Goal: Information Seeking & Learning: Learn about a topic

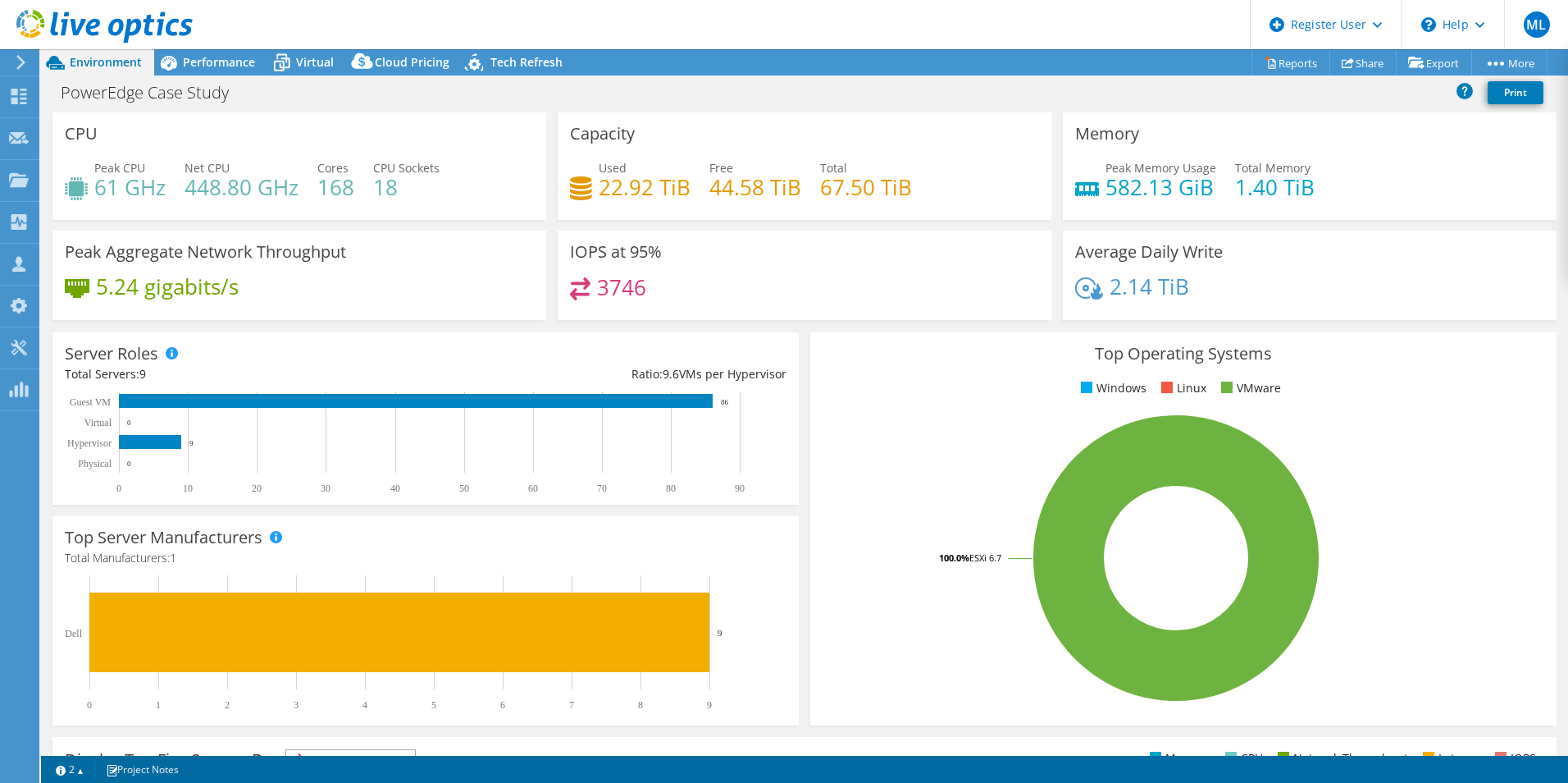
select select "USD"
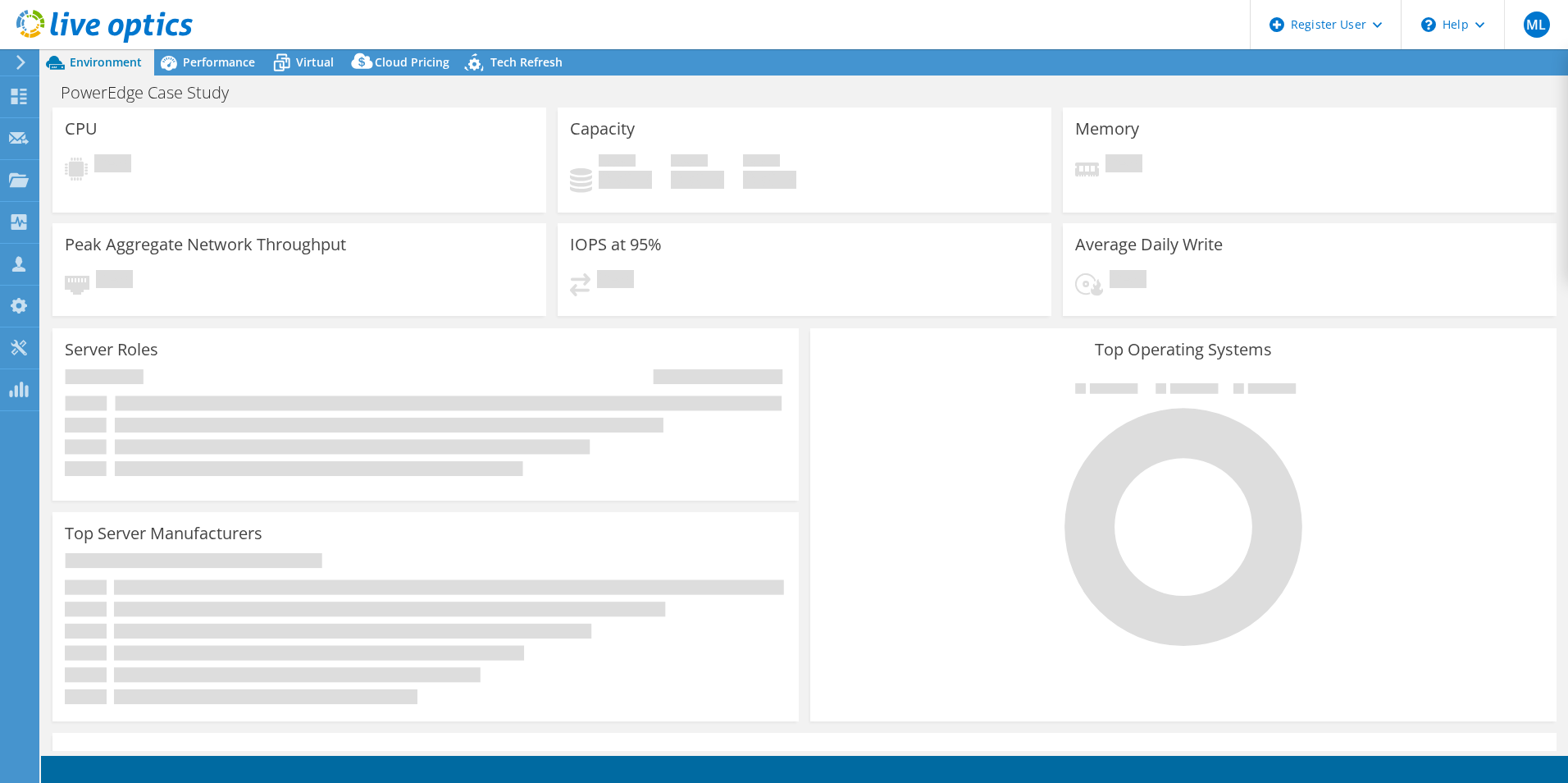
select select "USD"
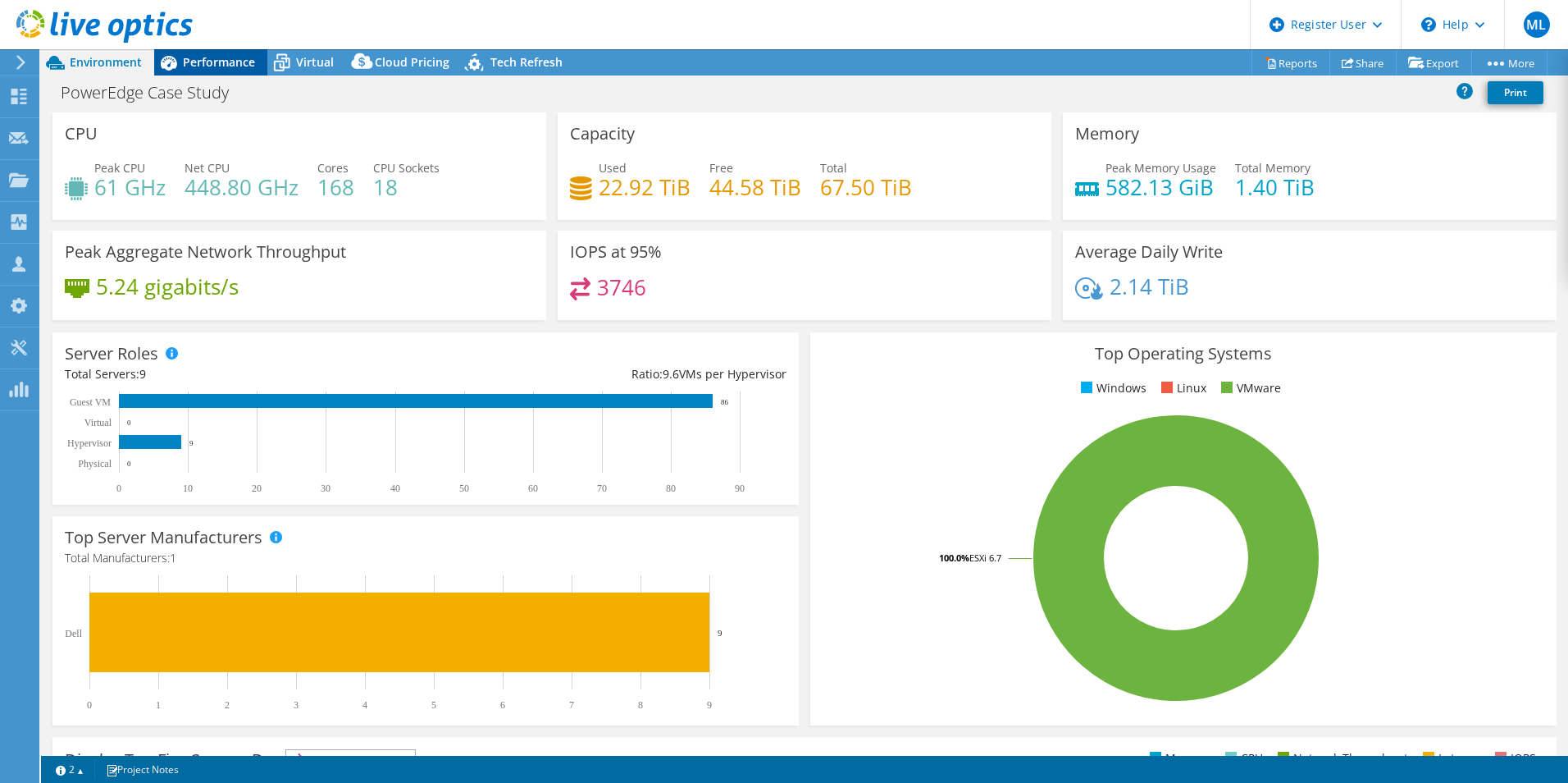
click at [231, 60] on span "Performance" at bounding box center [219, 61] width 73 height 16
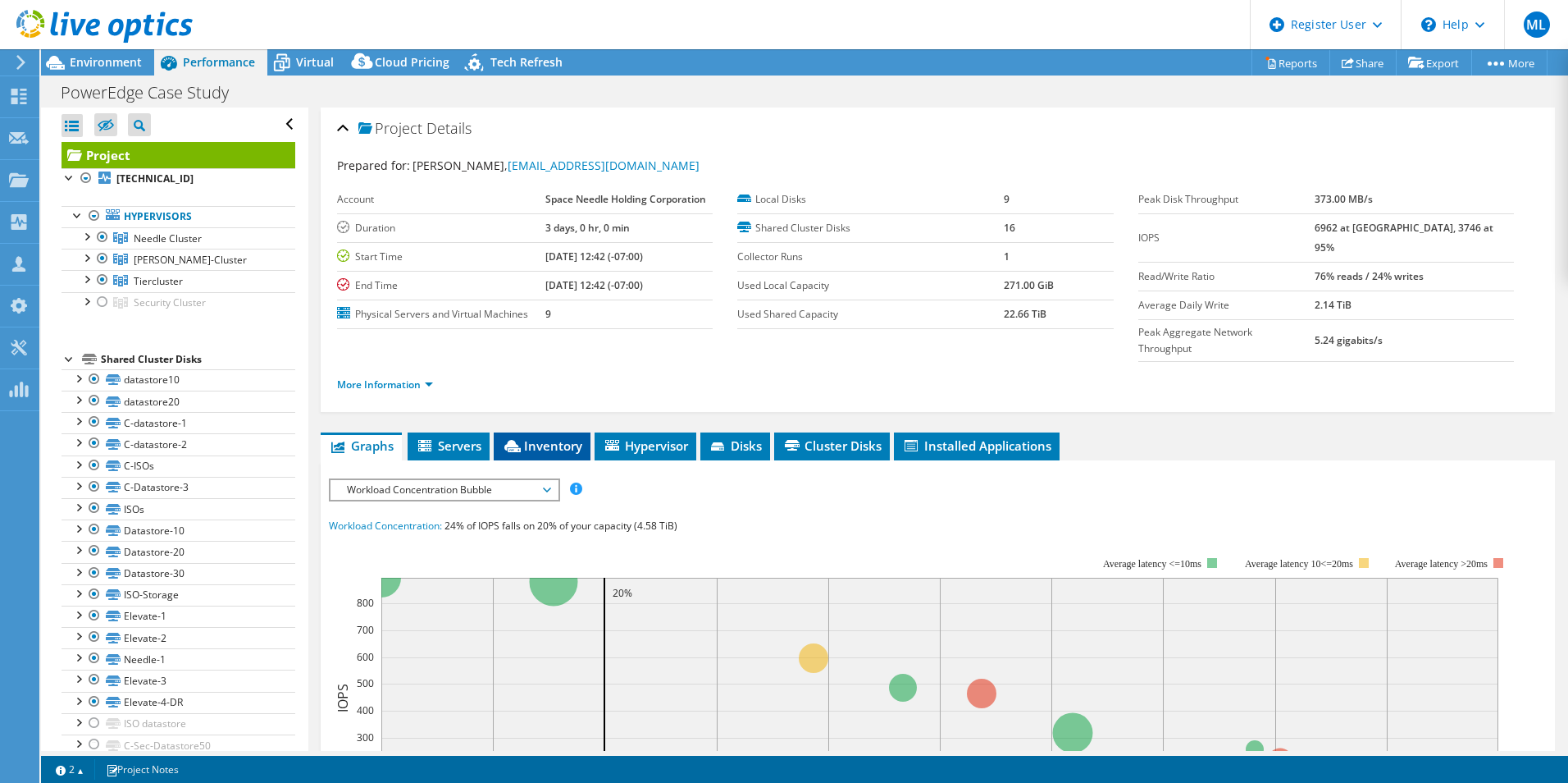
click at [565, 433] on li "Inventory" at bounding box center [542, 447] width 97 height 28
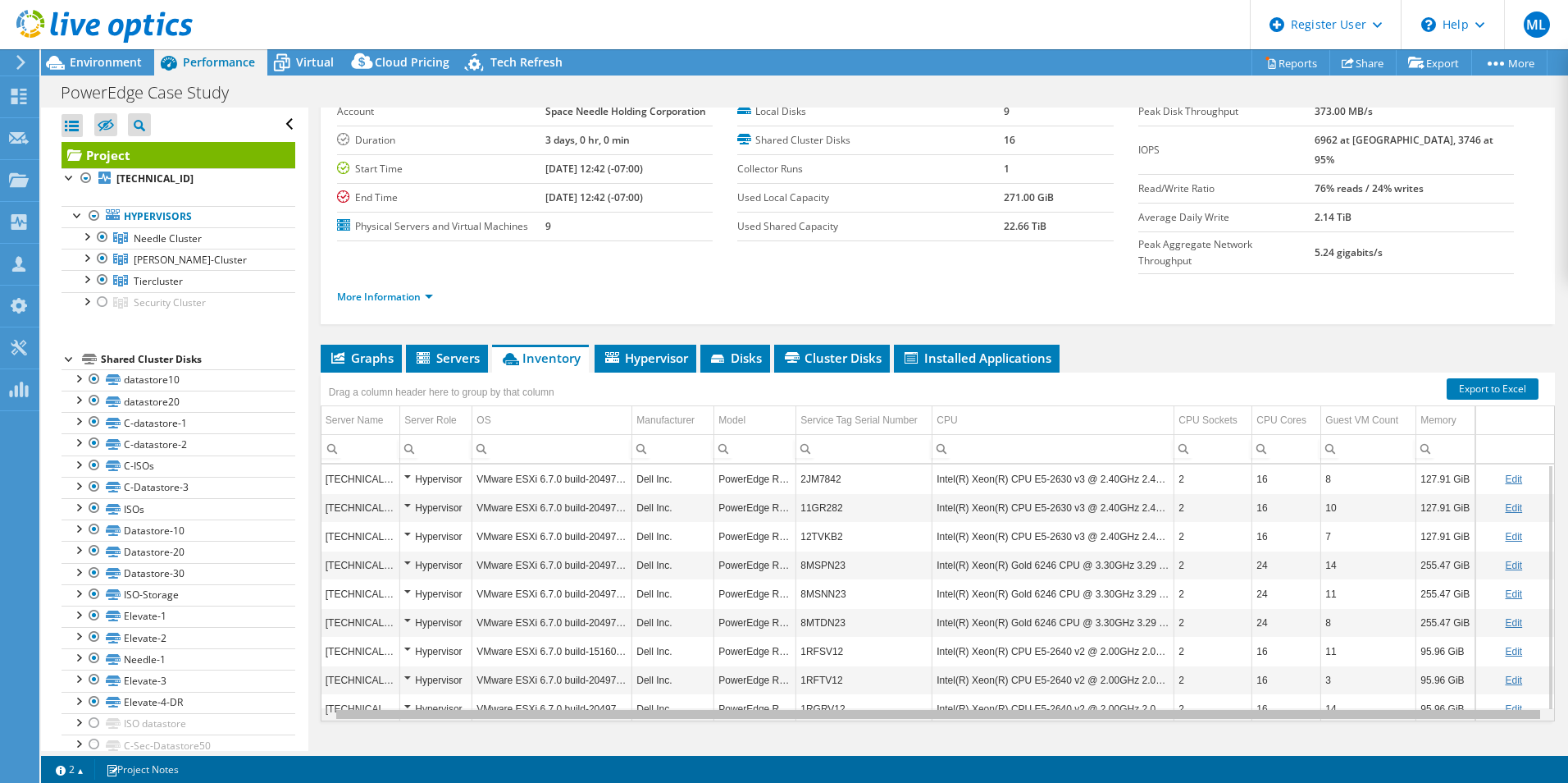
scroll to position [0, 13]
drag, startPoint x: 1082, startPoint y: 686, endPoint x: 1130, endPoint y: 685, distance: 48.0
click at [1130, 685] on body "ML Dell User [PERSON_NAME] [EMAIL_ADDRESS][DOMAIN_NAME] Dell My Profile Log Out…" at bounding box center [784, 392] width 1568 height 783
drag, startPoint x: 1131, startPoint y: 679, endPoint x: 1250, endPoint y: 678, distance: 119.0
click at [1250, 678] on body "ML Dell User [PERSON_NAME] [EMAIL_ADDRESS][DOMAIN_NAME] Dell My Profile Log Out…" at bounding box center [784, 392] width 1568 height 783
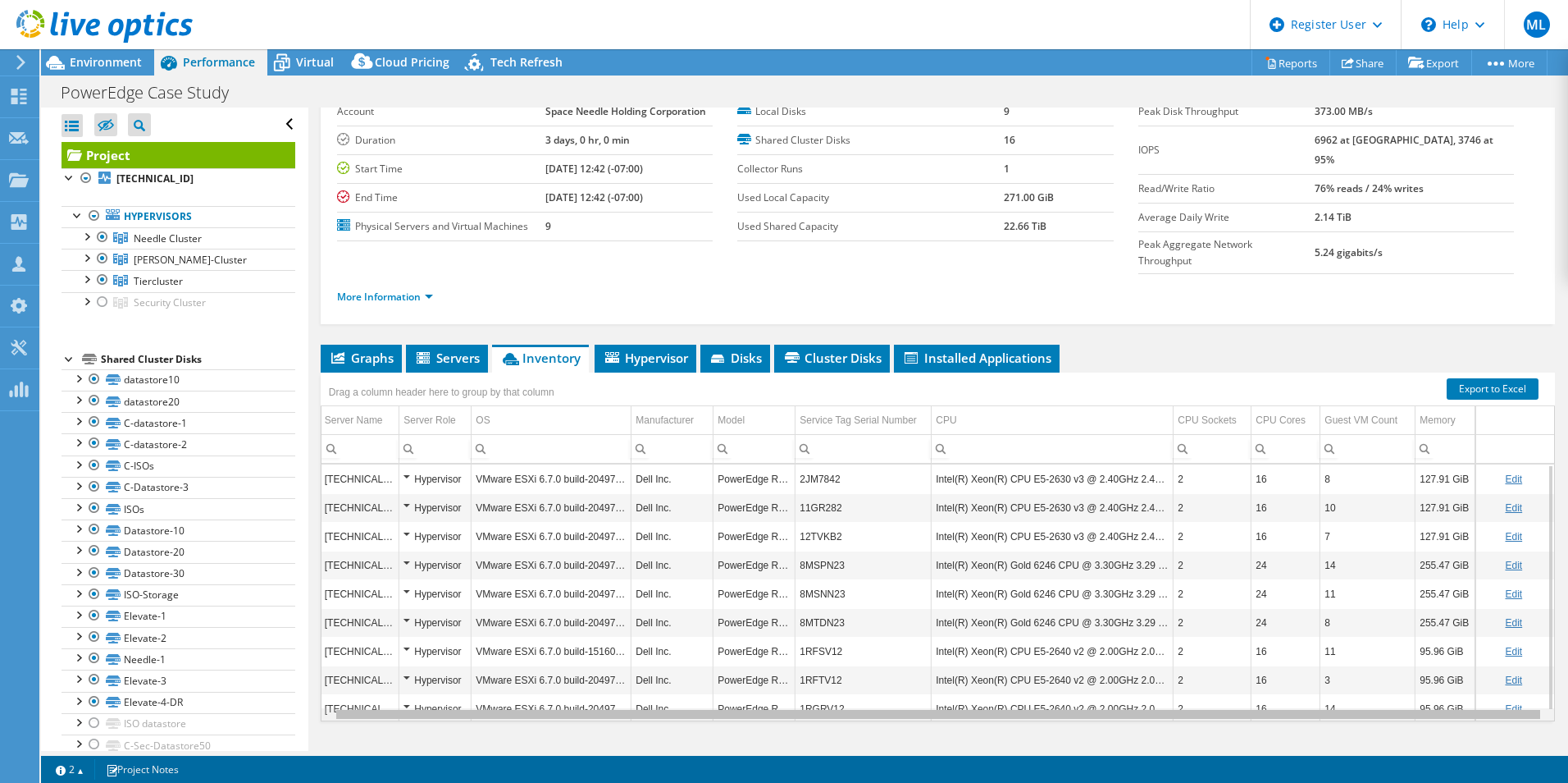
drag, startPoint x: 1238, startPoint y: 687, endPoint x: 1388, endPoint y: 673, distance: 150.7
click at [1387, 675] on body "ML Dell User [PERSON_NAME] [EMAIL_ADDRESS][DOMAIN_NAME] Dell My Profile Log Out…" at bounding box center [784, 392] width 1568 height 783
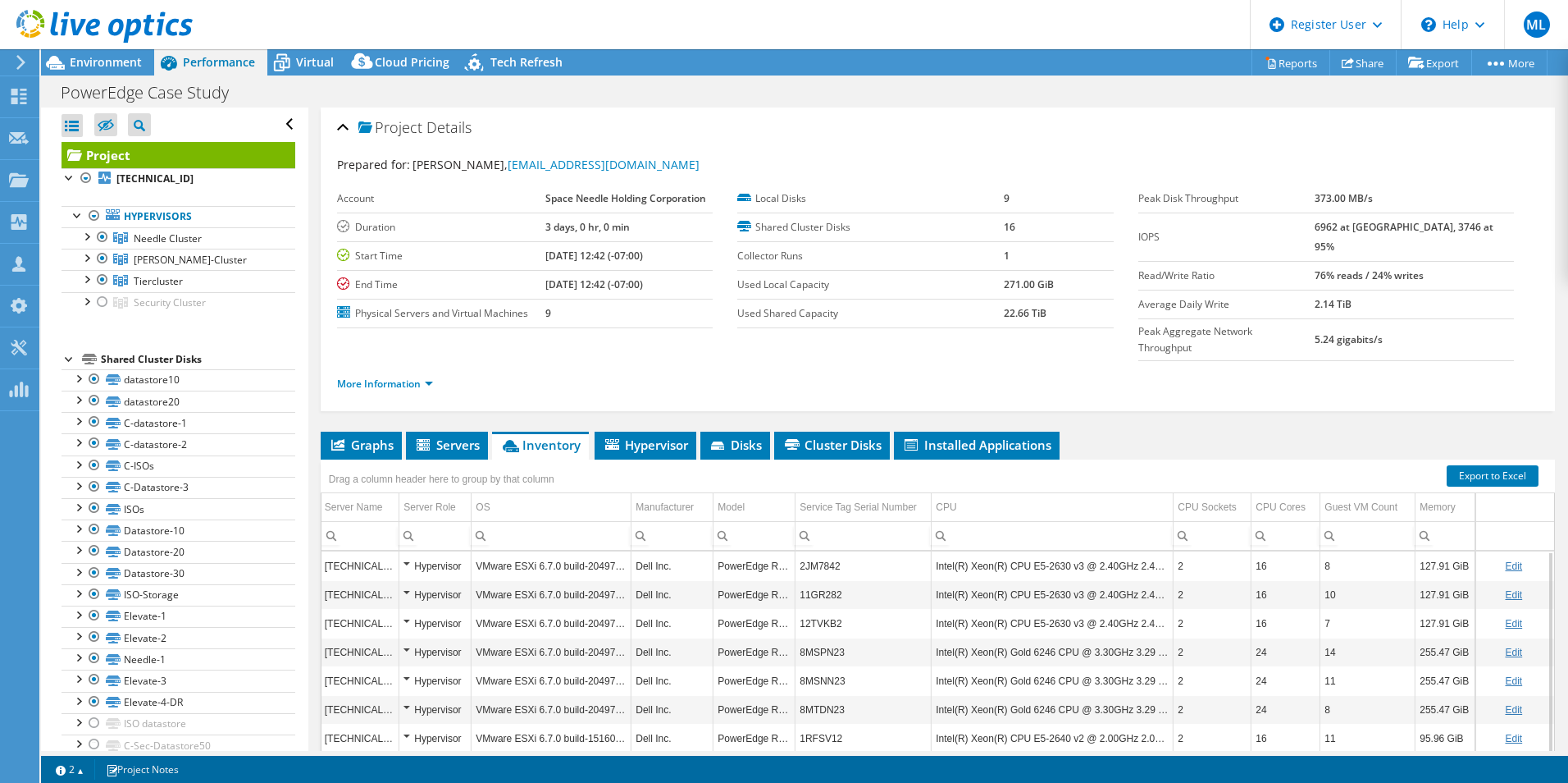
scroll to position [0, 0]
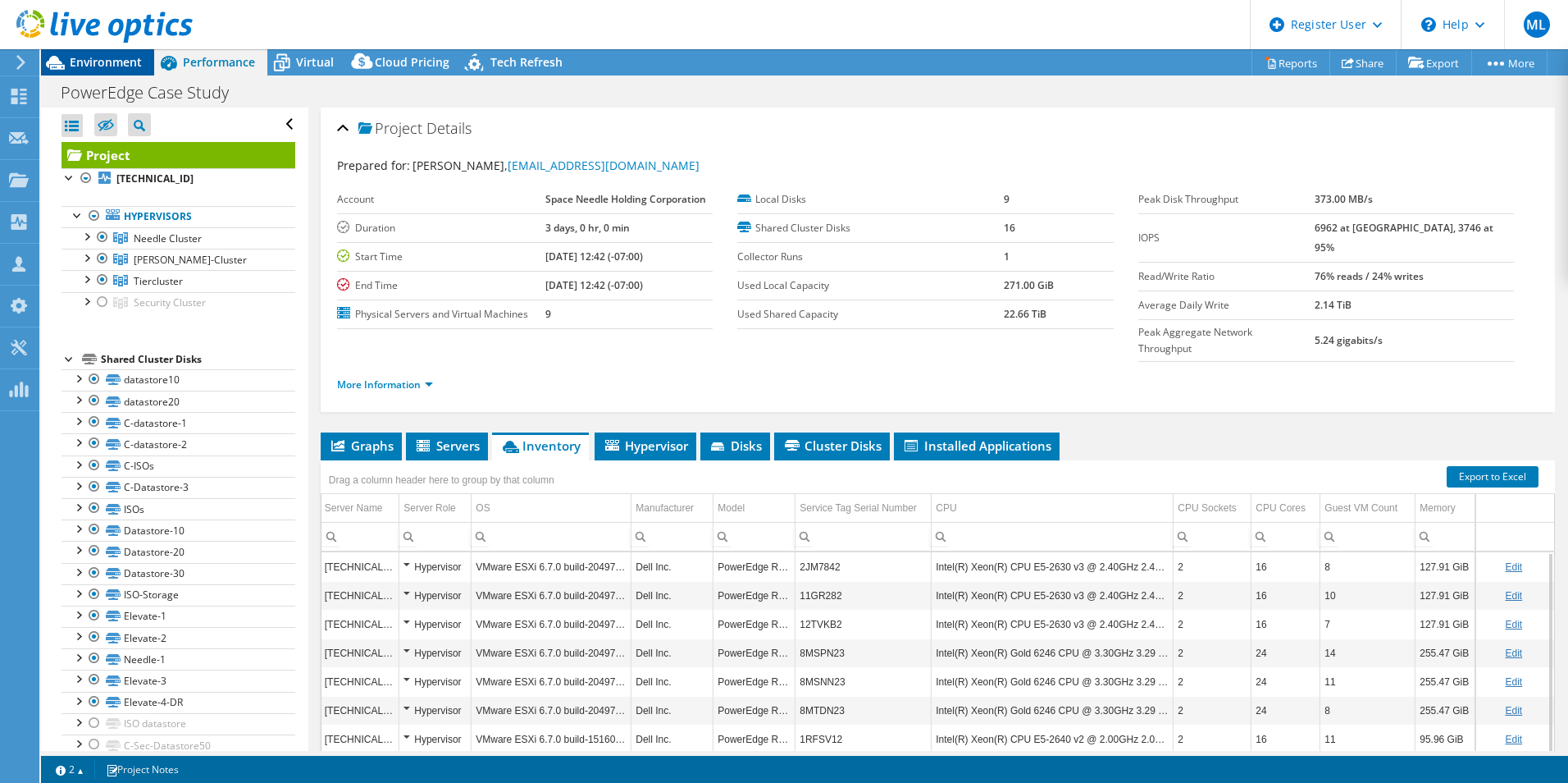
click at [108, 66] on span "Environment" at bounding box center [106, 61] width 73 height 16
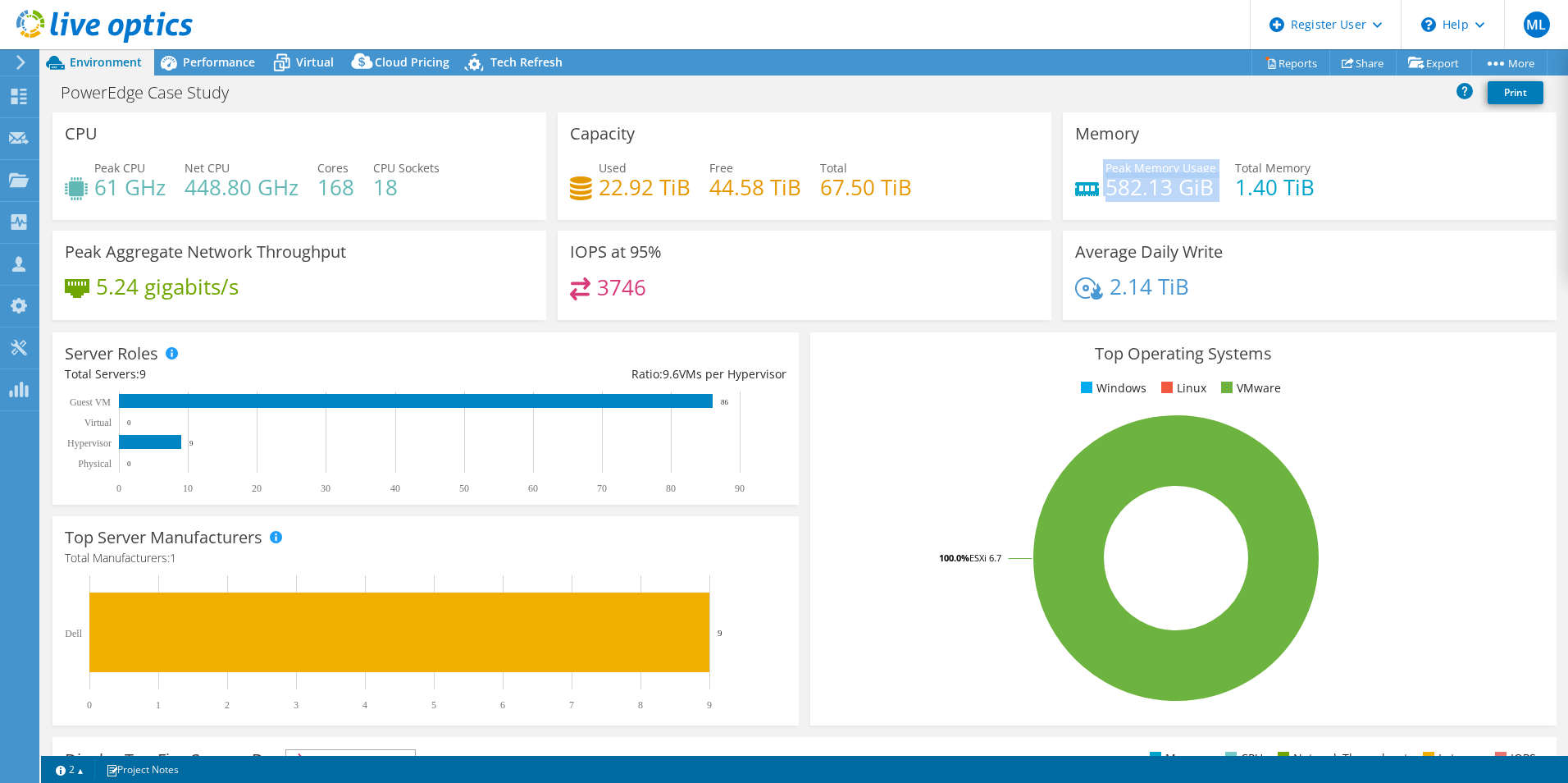
drag, startPoint x: 1209, startPoint y: 194, endPoint x: 1081, endPoint y: 150, distance: 135.4
click at [1081, 150] on div "Memory Peak Memory Usage 582.13 GiB Total Memory 1.40 TiB" at bounding box center [1311, 166] width 494 height 108
click at [229, 52] on div "Performance" at bounding box center [211, 62] width 113 height 26
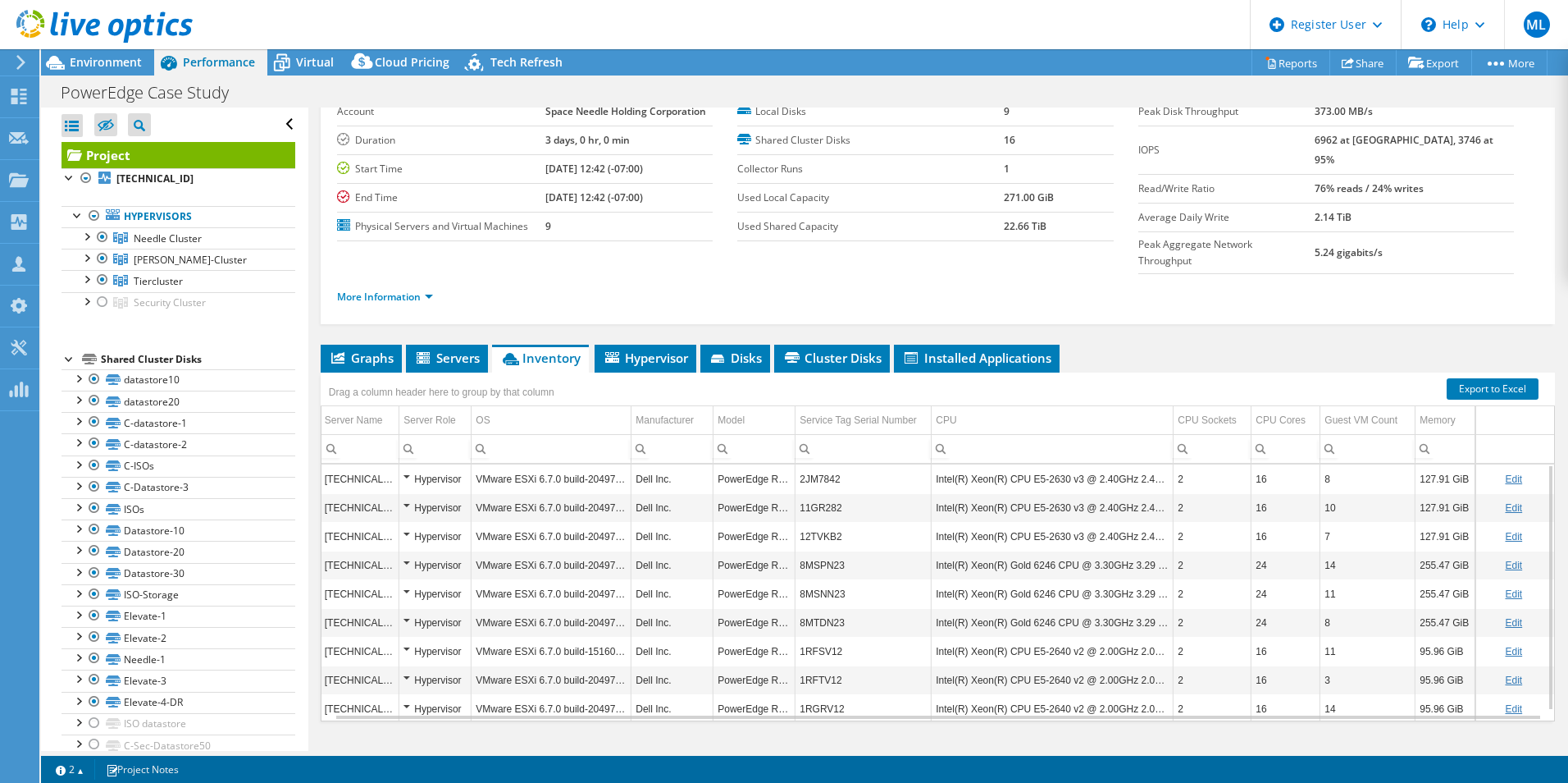
scroll to position [9, 13]
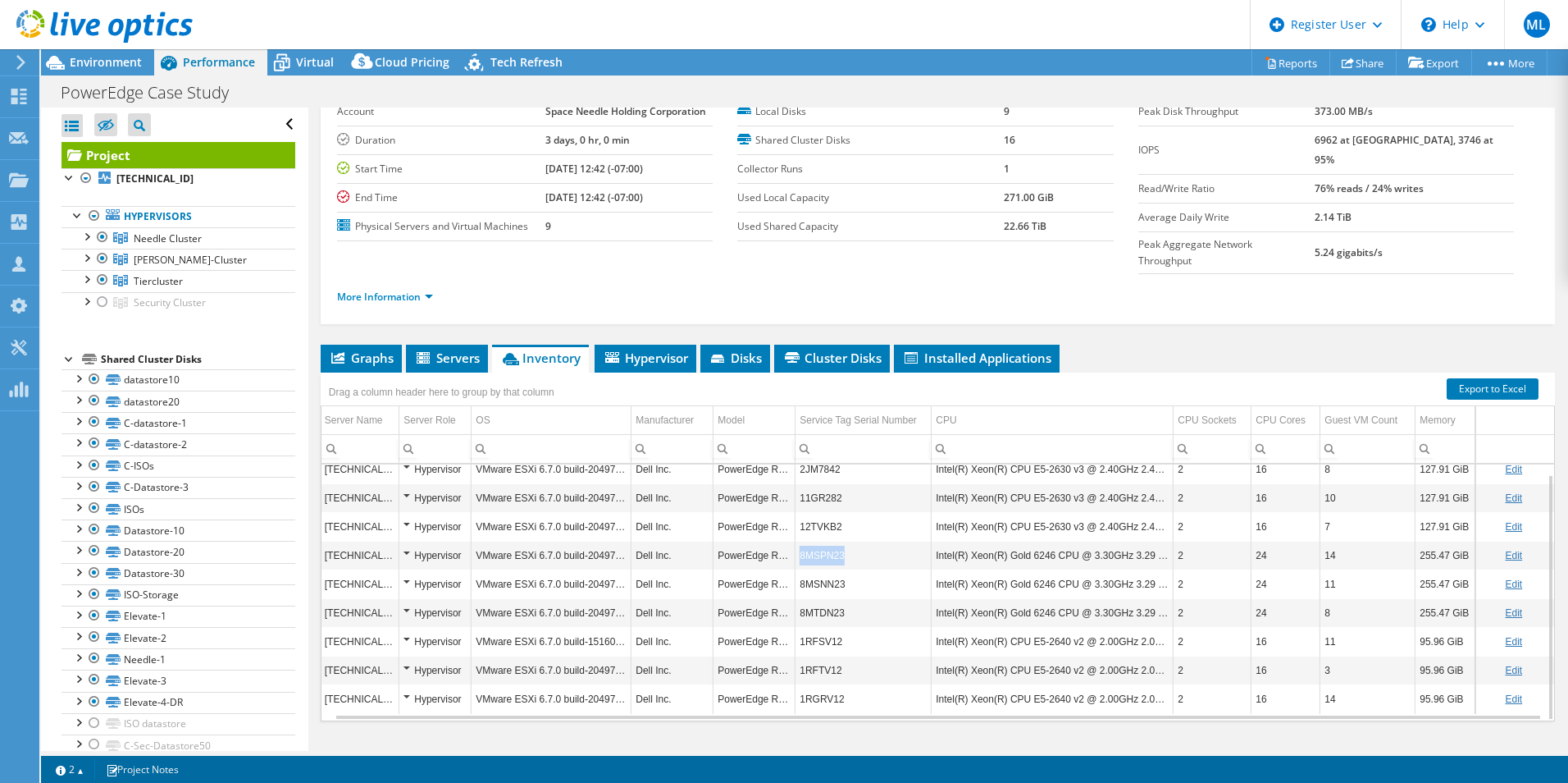
copy td "8MSPN23"
drag, startPoint x: 830, startPoint y: 524, endPoint x: 788, endPoint y: 524, distance: 42.0
click at [796, 541] on td "8MSPN23" at bounding box center [864, 555] width 136 height 28
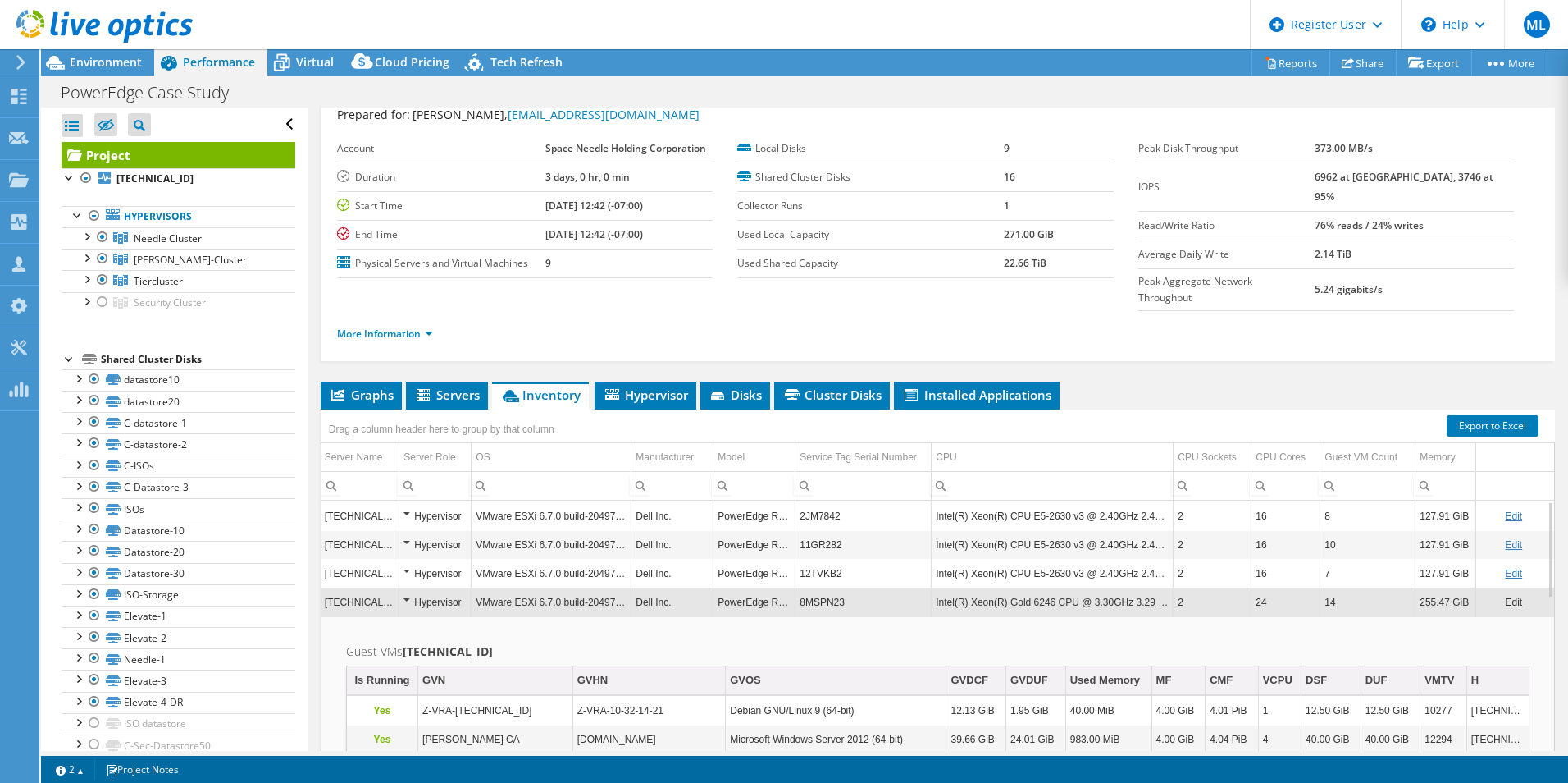
scroll to position [0, 0]
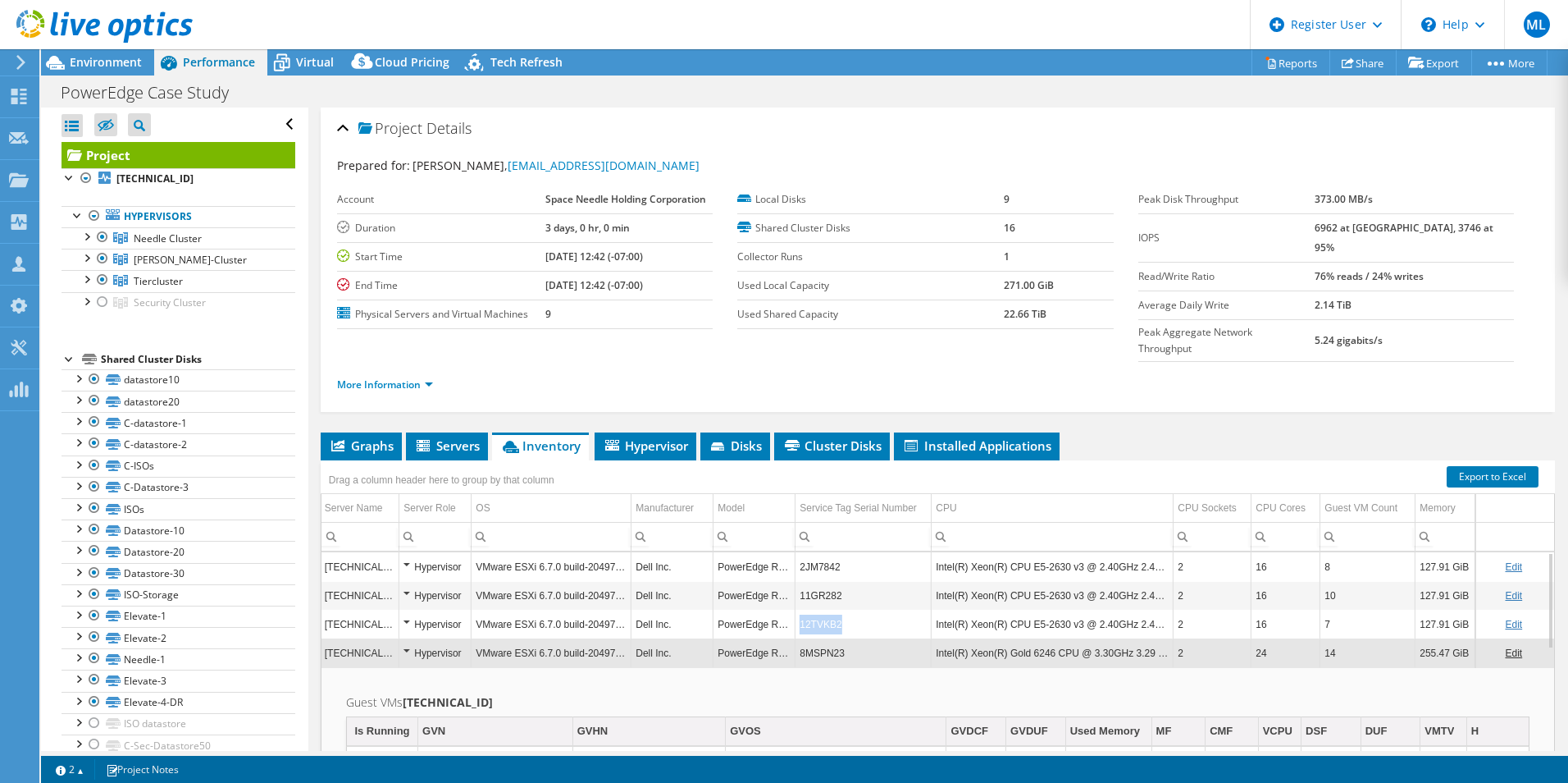
copy td "12TVKB2"
drag, startPoint x: 836, startPoint y: 592, endPoint x: 785, endPoint y: 591, distance: 51.0
click at [796, 609] on td "12TVKB2" at bounding box center [864, 624] width 136 height 28
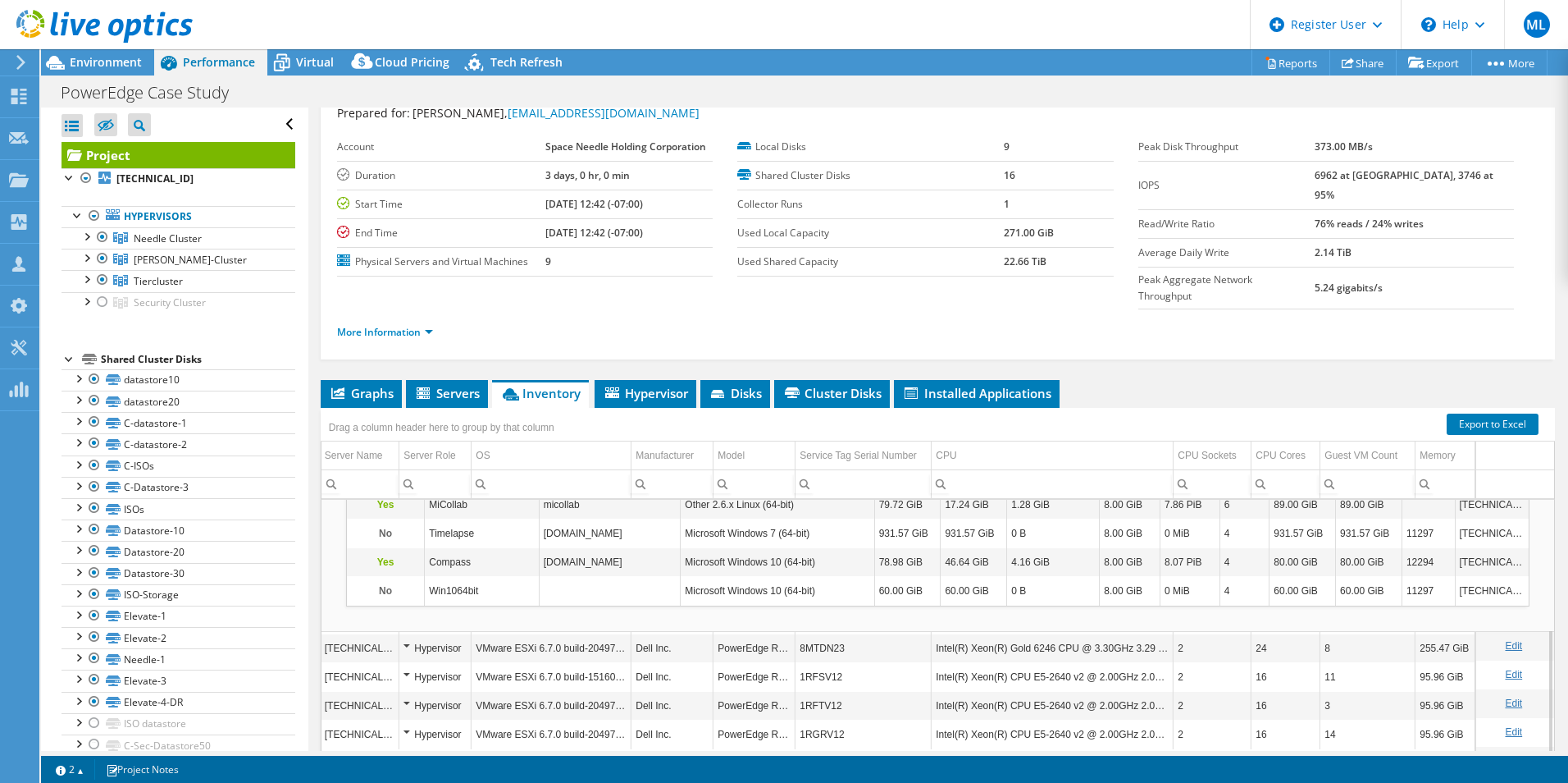
scroll to position [82, 0]
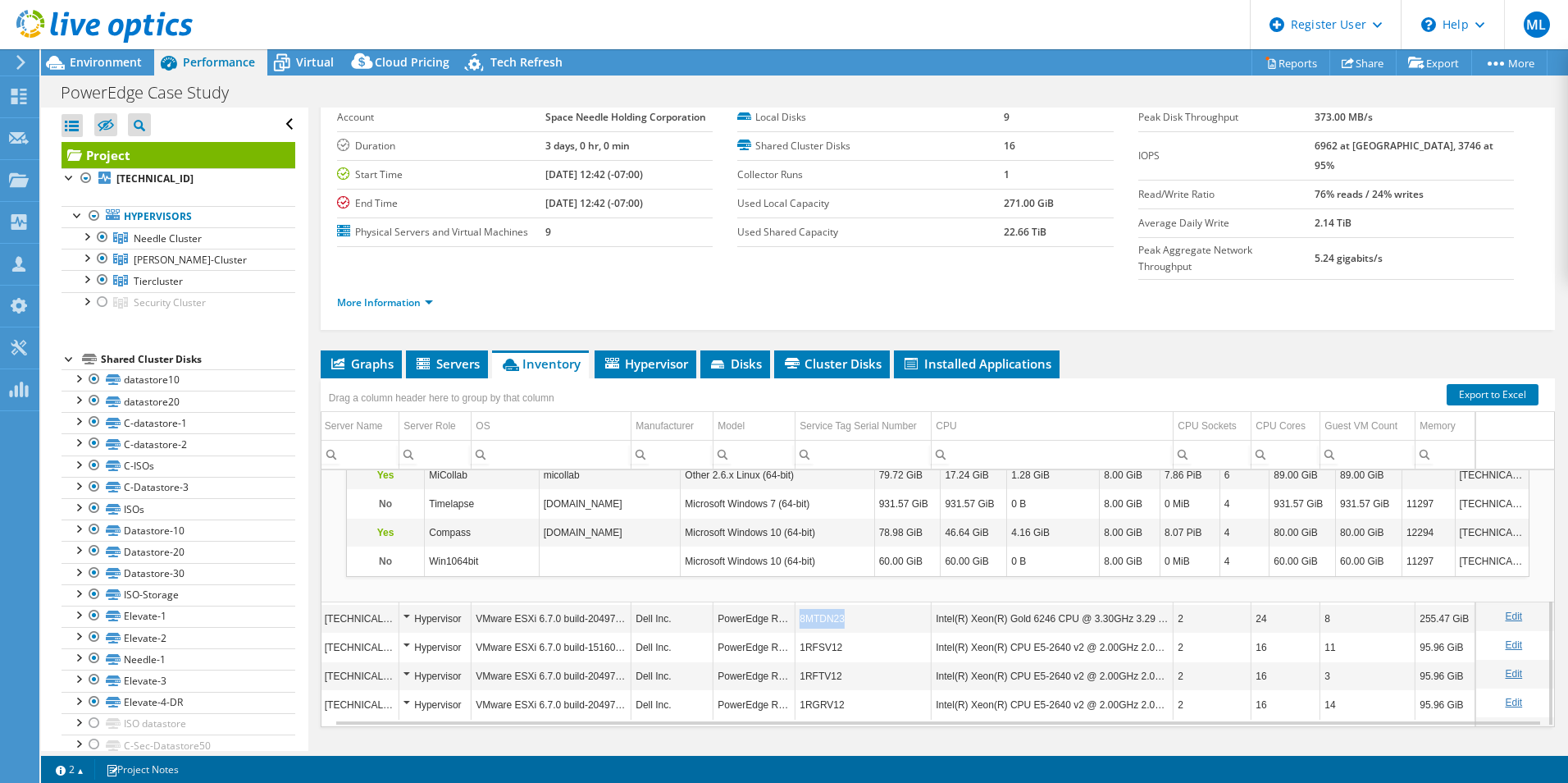
drag, startPoint x: 787, startPoint y: 590, endPoint x: 834, endPoint y: 587, distance: 47.1
click at [834, 604] on td "8MTDN23" at bounding box center [864, 618] width 136 height 28
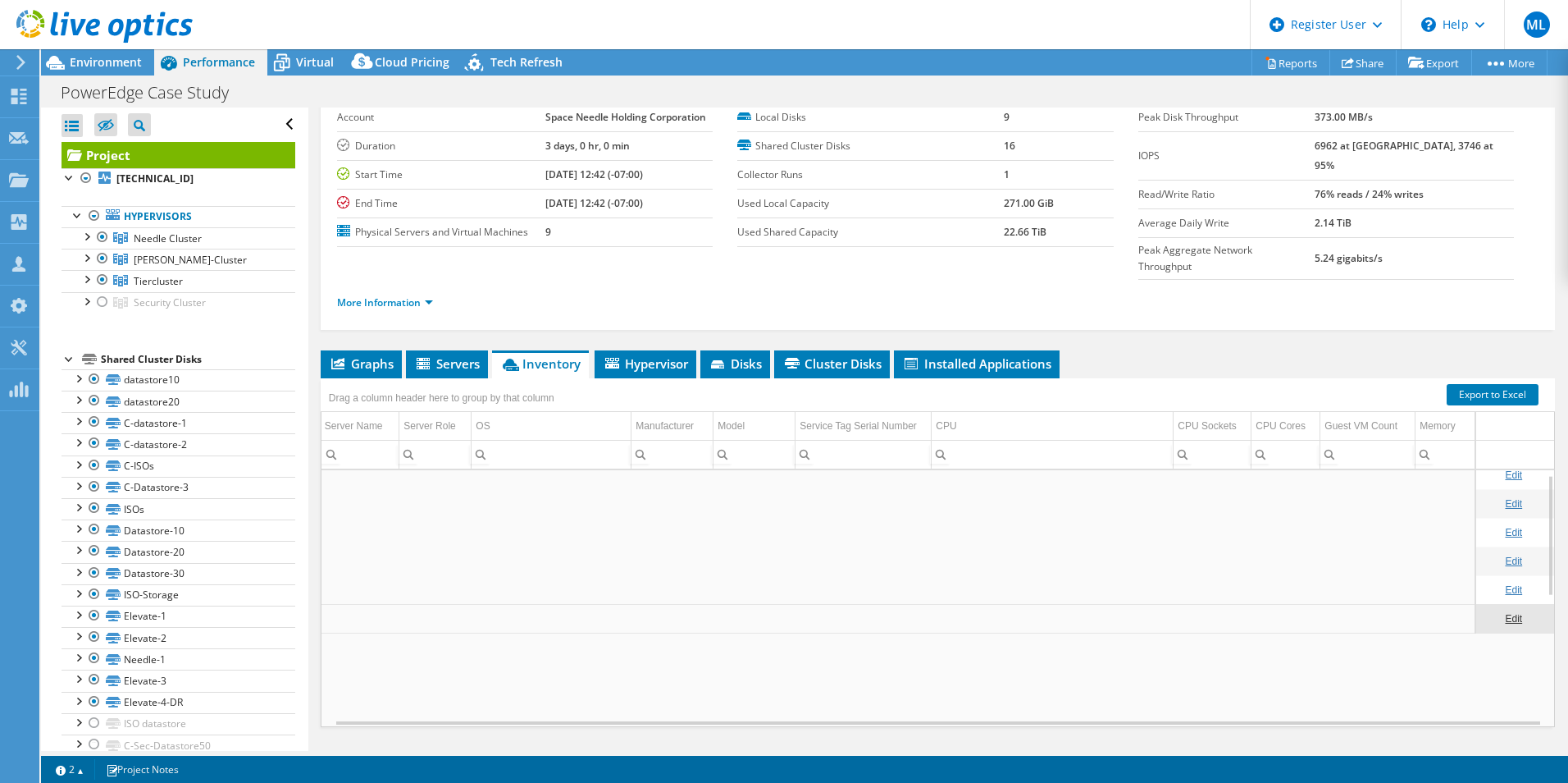
scroll to position [9, 13]
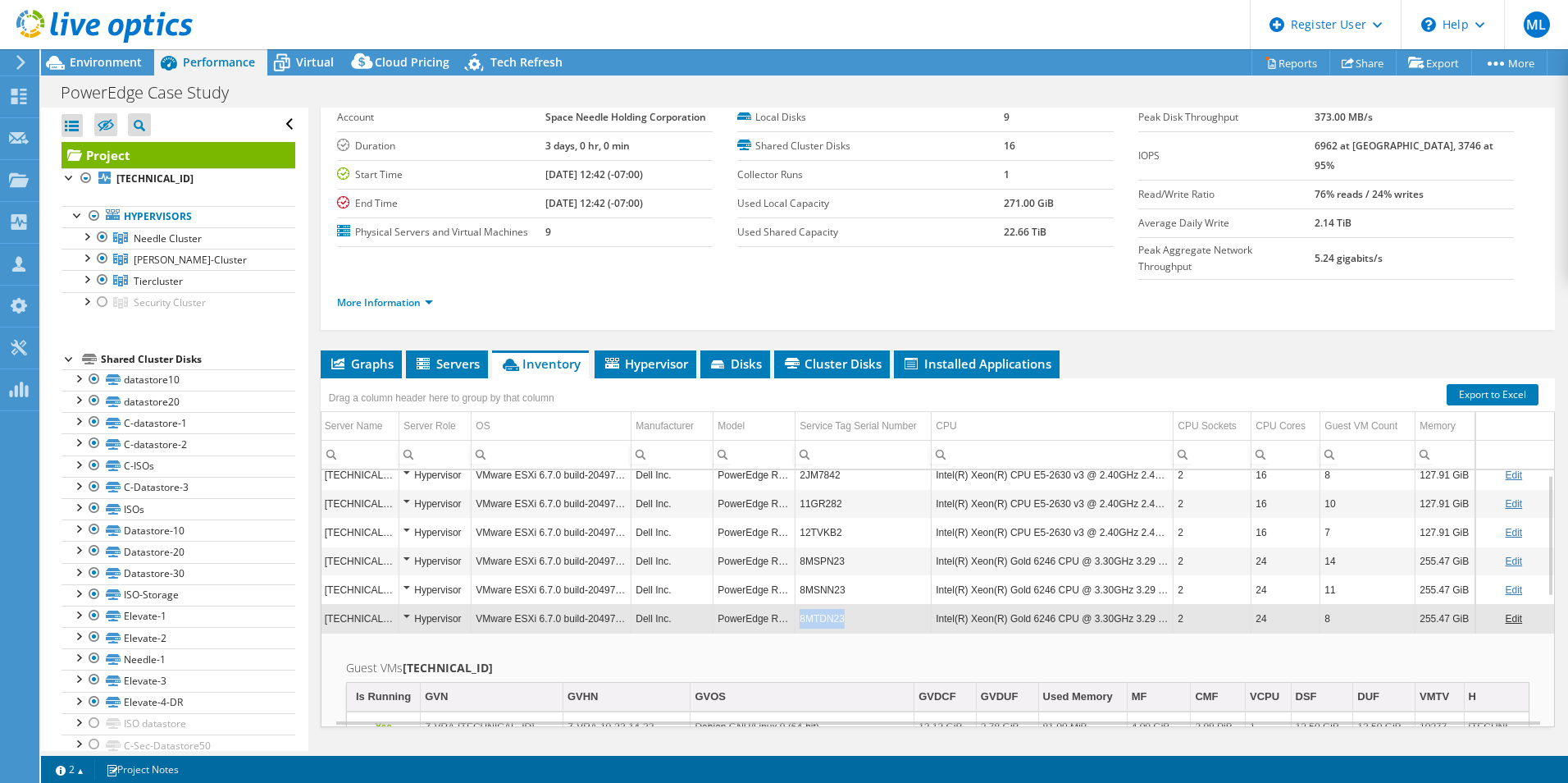
copy td "8MTDN23"
drag, startPoint x: 790, startPoint y: 591, endPoint x: 831, endPoint y: 591, distance: 41.0
click at [831, 604] on td "8MTDN23" at bounding box center [864, 618] width 136 height 28
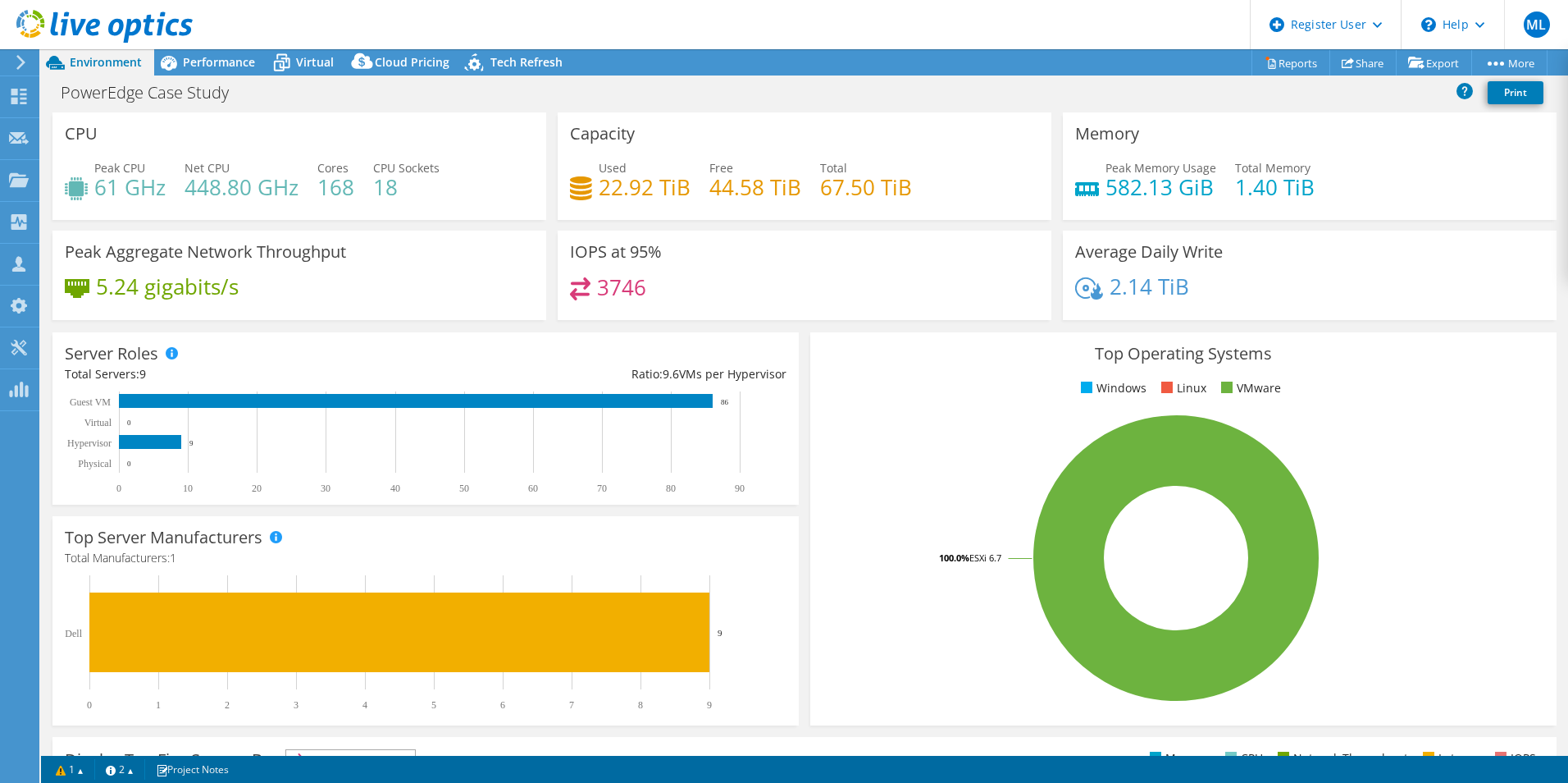
select select "USD"
